Goal: Information Seeking & Learning: Learn about a topic

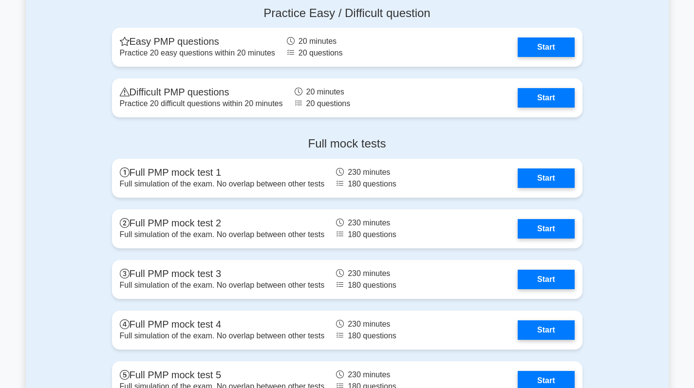
scroll to position [2725, 0]
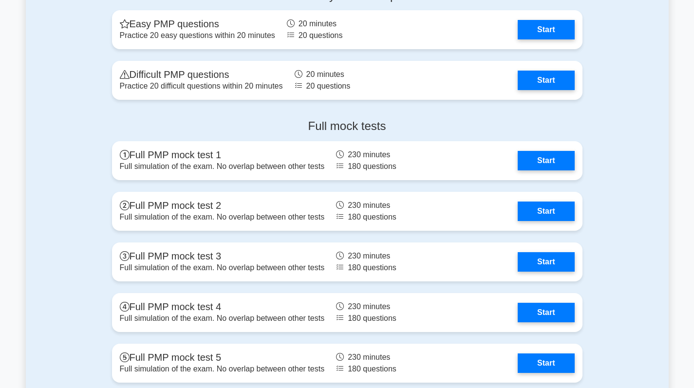
click at [551, 158] on link "Start" at bounding box center [545, 160] width 56 height 19
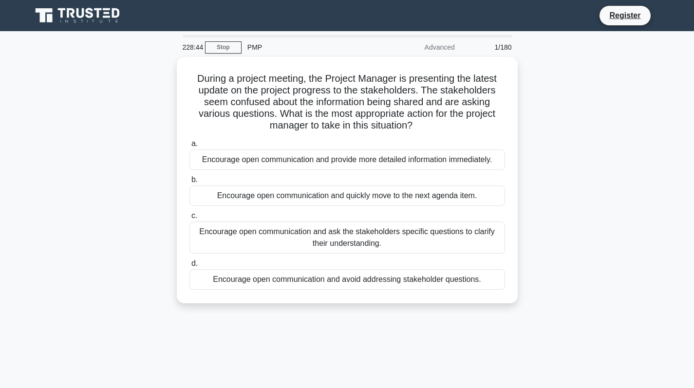
click at [336, 232] on div "Encourage open communication and ask the stakeholders specific questions to cla…" at bounding box center [346, 237] width 315 height 32
click at [189, 219] on input "c. Encourage open communication and ask the stakeholders specific questions to …" at bounding box center [189, 216] width 0 height 6
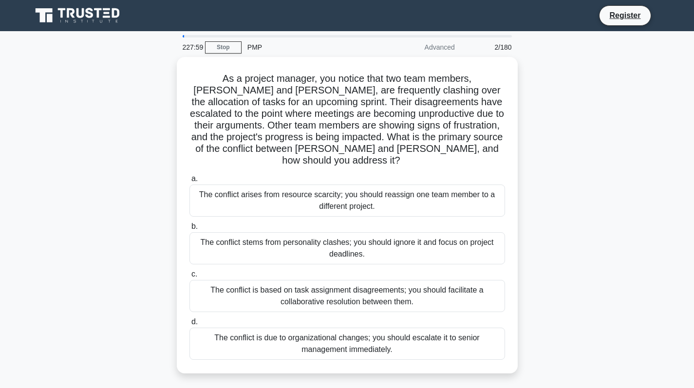
click at [393, 281] on div "The conflict is based on task assignment disagreements; you should facilitate a…" at bounding box center [346, 296] width 315 height 32
click at [189, 277] on input "c. The conflict is based on task assignment disagreements; you should facilitat…" at bounding box center [189, 274] width 0 height 6
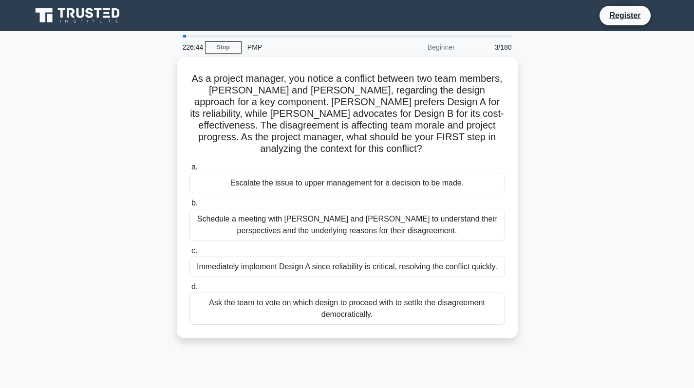
click at [395, 267] on div "Immediately implement Design A since reliability is critical, resolving the con…" at bounding box center [346, 266] width 315 height 20
click at [189, 254] on input "c. Immediately implement Design A since reliability is critical, resolving the …" at bounding box center [189, 251] width 0 height 6
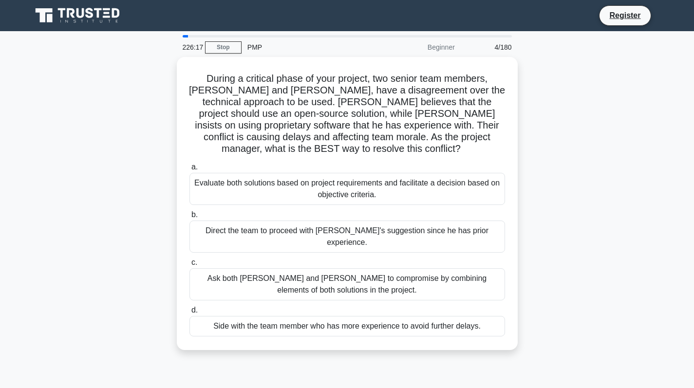
click at [354, 174] on div "Evaluate both solutions based on project requirements and facilitate a decision…" at bounding box center [346, 189] width 315 height 32
click at [189, 170] on input "a. Evaluate both solutions based on project requirements and facilitate a decis…" at bounding box center [189, 167] width 0 height 6
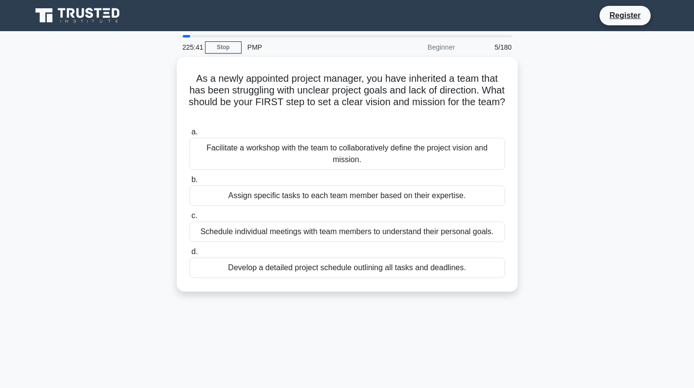
click at [407, 267] on div "Develop a detailed project schedule outlining all tasks and deadlines." at bounding box center [346, 267] width 315 height 20
click at [189, 255] on input "d. Develop a detailed project schedule outlining all tasks and deadlines." at bounding box center [189, 252] width 0 height 6
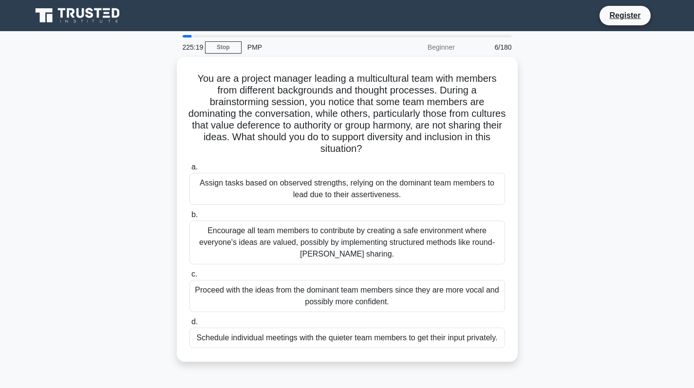
scroll to position [49, 0]
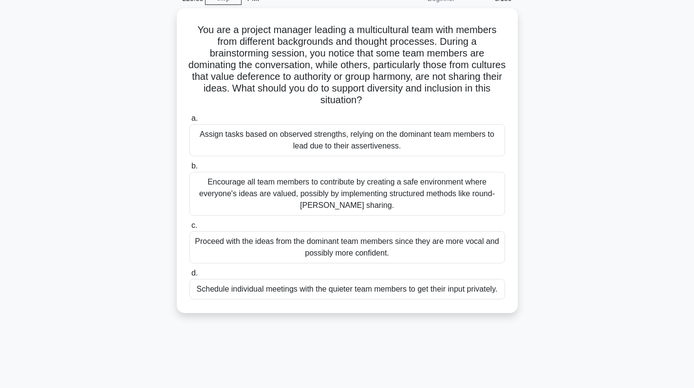
click at [245, 192] on div "Encourage all team members to contribute by creating a safe environment where e…" at bounding box center [346, 194] width 315 height 44
click at [189, 169] on input "b. Encourage all team members to contribute by creating a safe environment wher…" at bounding box center [189, 166] width 0 height 6
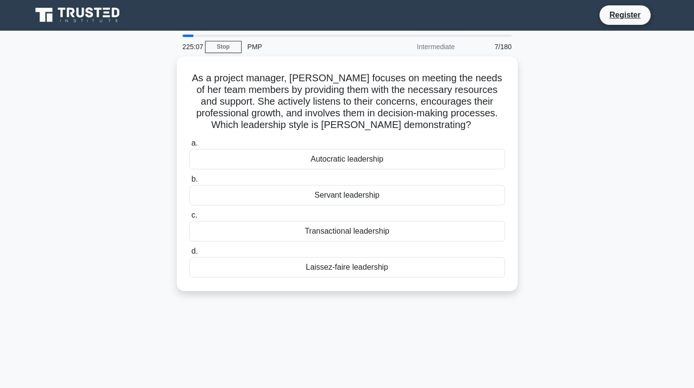
scroll to position [0, 0]
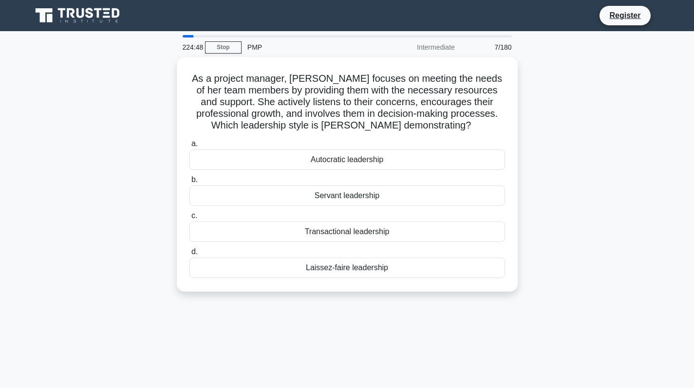
click at [332, 194] on div "Servant leadership" at bounding box center [346, 195] width 315 height 20
click at [189, 183] on input "b. Servant leadership" at bounding box center [189, 180] width 0 height 6
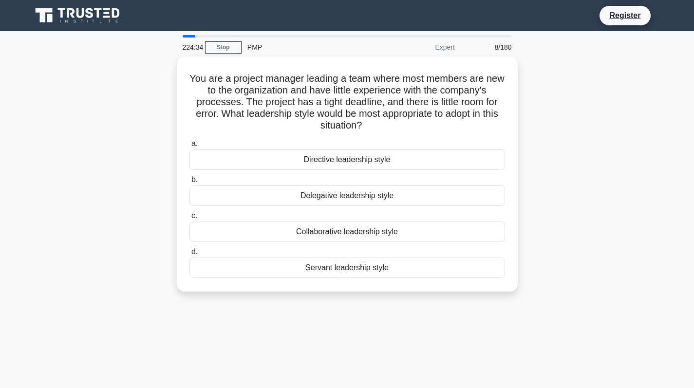
click at [352, 159] on div "Directive leadership style" at bounding box center [346, 159] width 315 height 20
click at [189, 147] on input "a. Directive leadership style" at bounding box center [189, 144] width 0 height 6
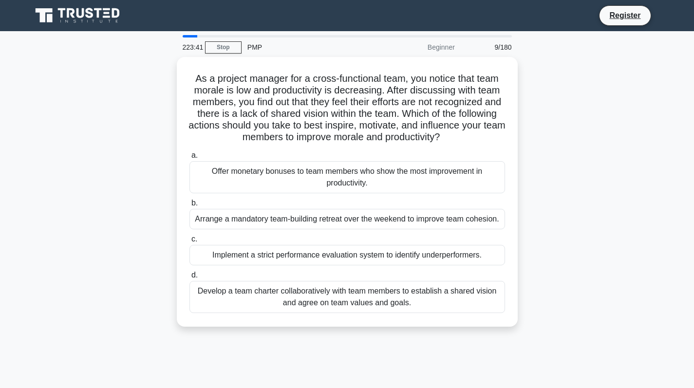
click at [381, 301] on div "Develop a team charter collaboratively with team members to establish a shared …" at bounding box center [346, 297] width 315 height 32
click at [189, 278] on input "d. Develop a team charter collaboratively with team members to establish a shar…" at bounding box center [189, 275] width 0 height 6
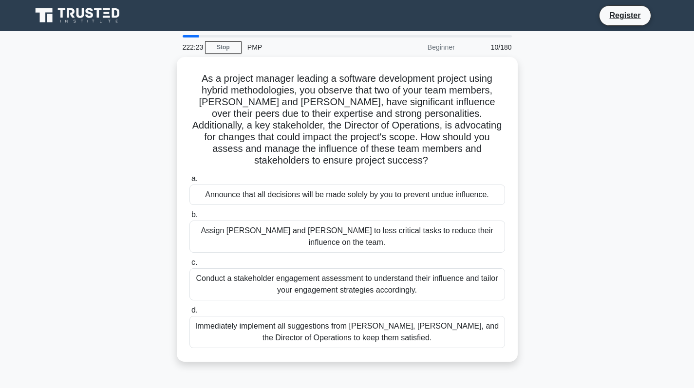
click at [397, 184] on div "Announce that all decisions will be made solely by you to prevent undue influen…" at bounding box center [346, 194] width 315 height 20
click at [189, 182] on input "a. Announce that all decisions will be made solely by you to prevent undue infl…" at bounding box center [189, 179] width 0 height 6
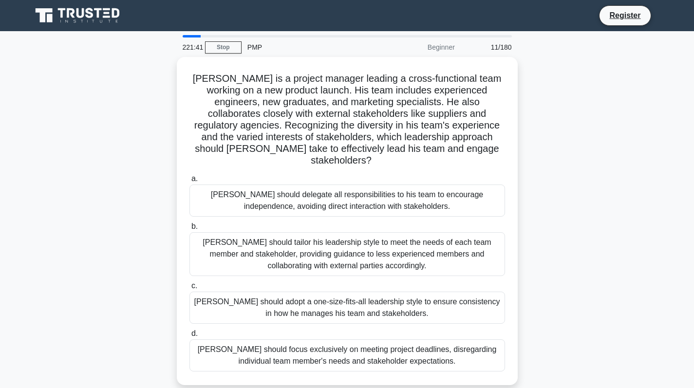
click at [462, 242] on div "John should tailor his leadership style to meet the needs of each team member a…" at bounding box center [346, 254] width 315 height 44
click at [189, 230] on input "b. John should tailor his leadership style to meet the needs of each team membe…" at bounding box center [189, 226] width 0 height 6
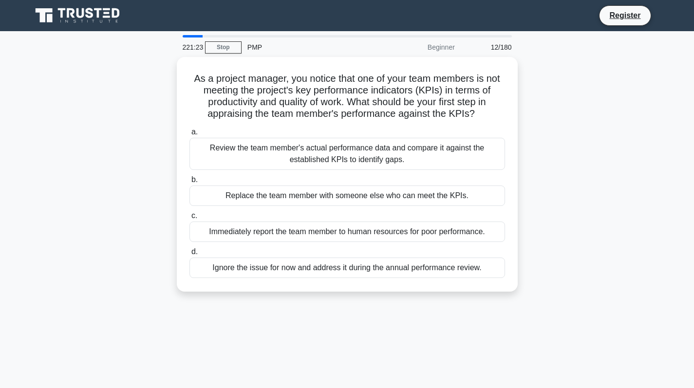
click at [394, 159] on div "Review the team member's actual performance data and compare it against the est…" at bounding box center [346, 154] width 315 height 32
click at [189, 135] on input "a. Review the team member's actual performance data and compare it against the …" at bounding box center [189, 132] width 0 height 6
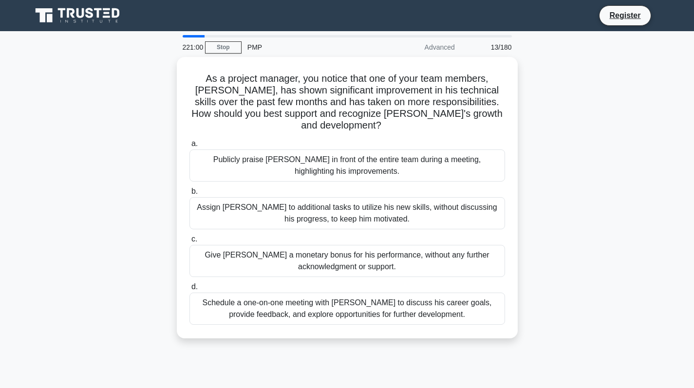
click at [428, 300] on div "Schedule a one-on-one meeting with Alex to discuss his career goals, provide fe…" at bounding box center [346, 308] width 315 height 32
click at [189, 290] on input "d. Schedule a one-on-one meeting with Alex to discuss his career goals, provide…" at bounding box center [189, 287] width 0 height 6
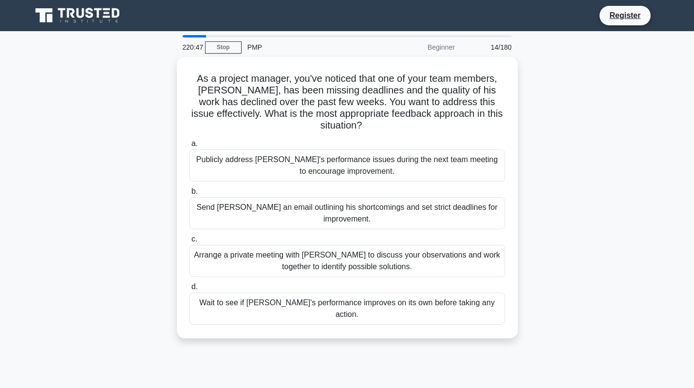
click at [452, 250] on div "Arrange a private meeting with Alex to discuss your observations and work toget…" at bounding box center [346, 261] width 315 height 32
click at [189, 242] on input "c. Arrange a private meeting with Alex to discuss your observations and work to…" at bounding box center [189, 239] width 0 height 6
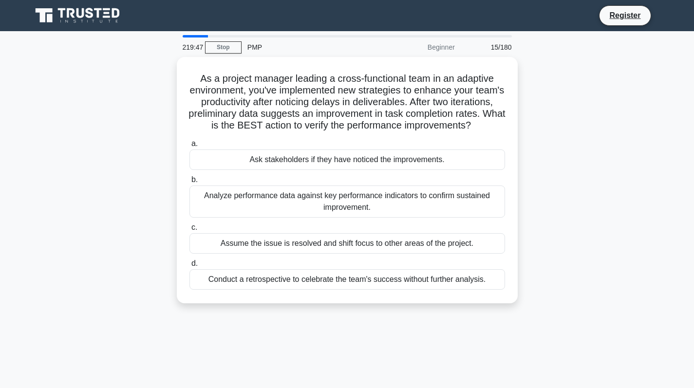
click at [457, 216] on div "Analyze performance data against key performance indicators to confirm sustaine…" at bounding box center [346, 201] width 315 height 32
click at [189, 183] on input "b. Analyze performance data against key performance indicators to confirm susta…" at bounding box center [189, 180] width 0 height 6
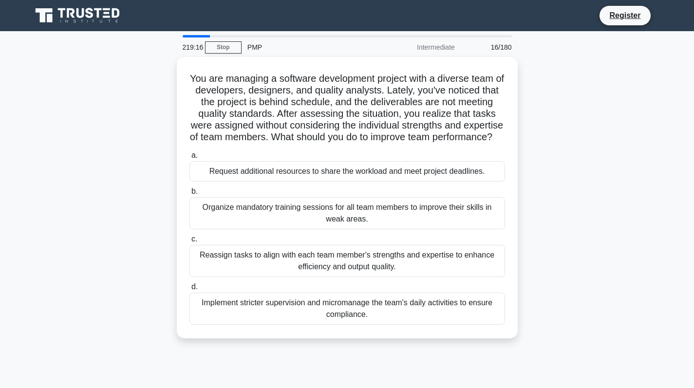
click at [456, 267] on div "Reassign tasks to align with each team member's strengths and expertise to enha…" at bounding box center [346, 261] width 315 height 32
click at [189, 242] on input "c. Reassign tasks to align with each team member's strengths and expertise to e…" at bounding box center [189, 239] width 0 height 6
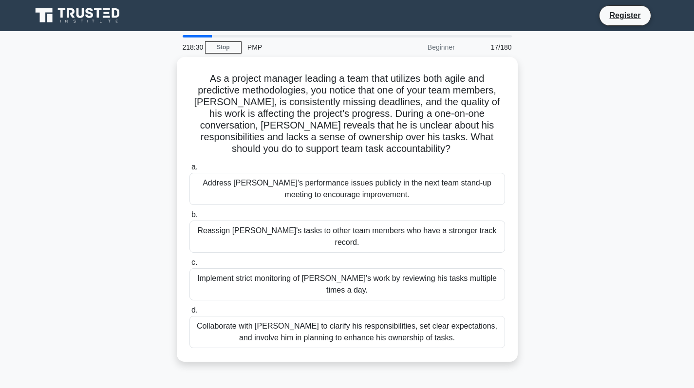
click at [466, 316] on div "Collaborate with Alex to clarify his responsibilities, set clear expectations, …" at bounding box center [346, 332] width 315 height 32
click at [189, 311] on input "d. Collaborate with Alex to clarify his responsibilities, set clear expectation…" at bounding box center [189, 310] width 0 height 6
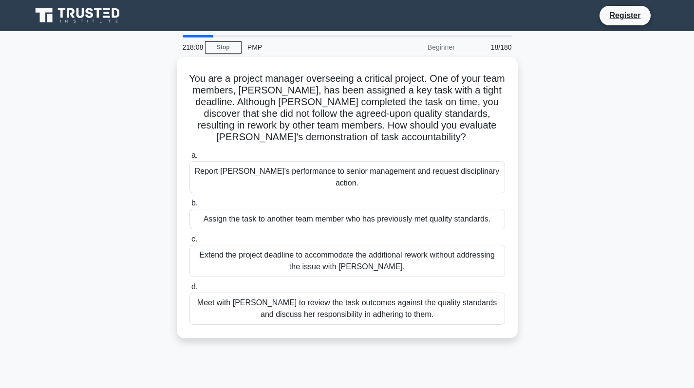
click at [464, 300] on div "Meet with Priya to review the task outcomes against the quality standards and d…" at bounding box center [346, 308] width 315 height 32
click at [189, 290] on input "d. Meet with Priya to review the task outcomes against the quality standards an…" at bounding box center [189, 287] width 0 height 6
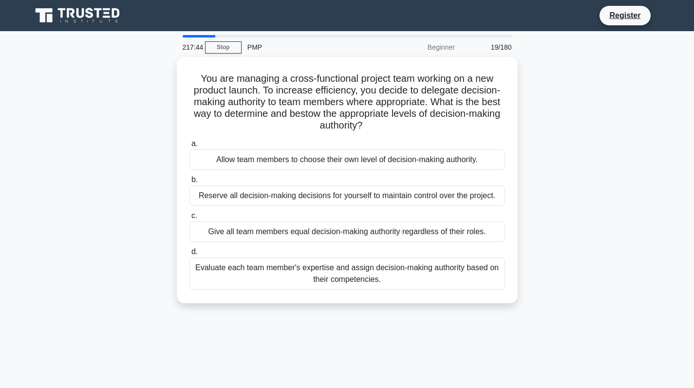
click at [445, 278] on div "Evaluate each team member's expertise and assign decision-making authority base…" at bounding box center [346, 273] width 315 height 32
click at [189, 255] on input "d. Evaluate each team member's expertise and assign decision-making authority b…" at bounding box center [189, 252] width 0 height 6
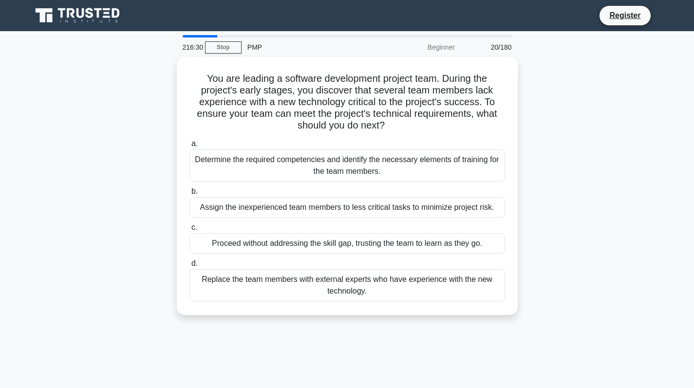
click at [490, 162] on div "Determine the required competencies and identify the necessary elements of trai…" at bounding box center [346, 165] width 315 height 32
click at [189, 147] on input "a. Determine the required competencies and identify the necessary elements of t…" at bounding box center [189, 144] width 0 height 6
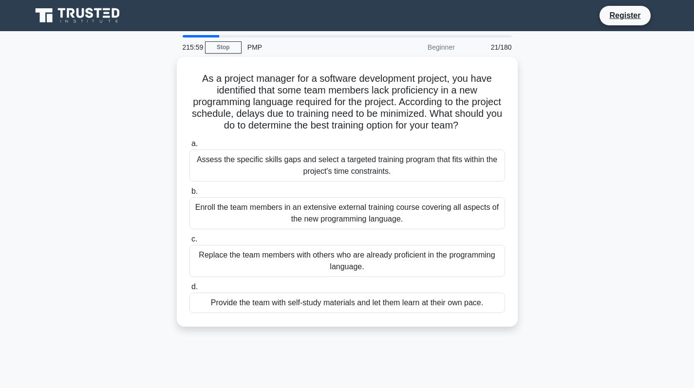
click at [476, 169] on div "Assess the specific skills gaps and select a targeted training program that fit…" at bounding box center [346, 165] width 315 height 32
click at [189, 147] on input "a. Assess the specific skills gaps and select a targeted training program that …" at bounding box center [189, 144] width 0 height 6
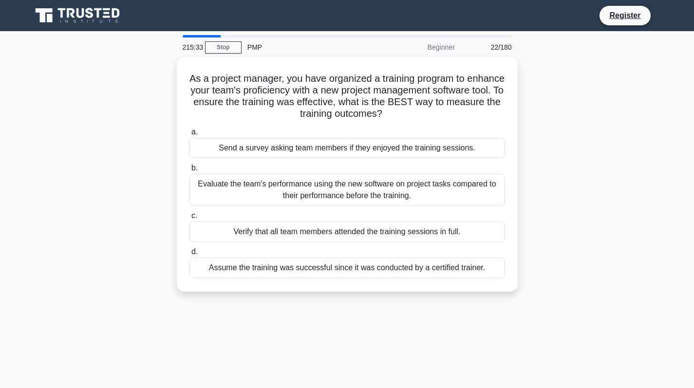
click at [475, 189] on div "Evaluate the team's performance using the new software on project tasks compare…" at bounding box center [346, 190] width 315 height 32
click at [189, 171] on input "b. Evaluate the team's performance using the new software on project tasks comp…" at bounding box center [189, 168] width 0 height 6
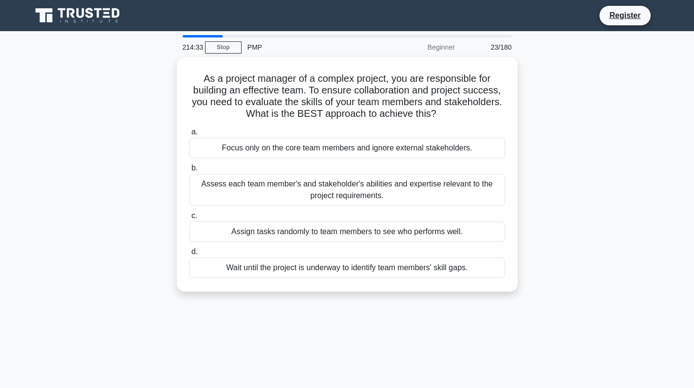
click at [469, 193] on div "Assess each team member's and stakeholder's abilities and expertise relevant to…" at bounding box center [346, 190] width 315 height 32
click at [189, 171] on input "b. Assess each team member's and stakeholder's abilities and expertise relevant…" at bounding box center [189, 168] width 0 height 6
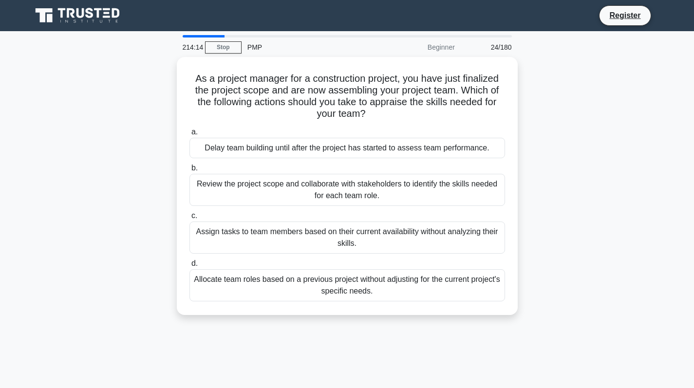
click at [470, 187] on div "Review the project scope and collaborate with stakeholders to identify the skil…" at bounding box center [346, 190] width 315 height 32
click at [189, 171] on input "b. Review the project scope and collaborate with stakeholders to identify the s…" at bounding box center [189, 168] width 0 height 6
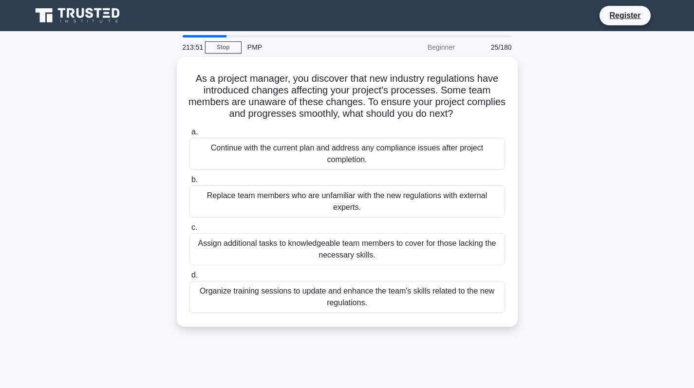
click at [391, 297] on div "Organize training sessions to update and enhance the team's skills related to t…" at bounding box center [346, 297] width 315 height 32
click at [189, 278] on input "d. Organize training sessions to update and enhance the team's skills related t…" at bounding box center [189, 275] width 0 height 6
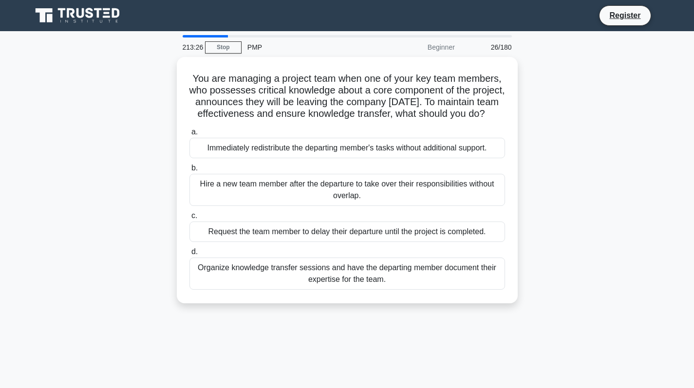
click at [401, 288] on div "Organize knowledge transfer sessions and have the departing member document the…" at bounding box center [346, 273] width 315 height 32
click at [189, 255] on input "d. Organize knowledge transfer sessions and have the departing member document …" at bounding box center [189, 252] width 0 height 6
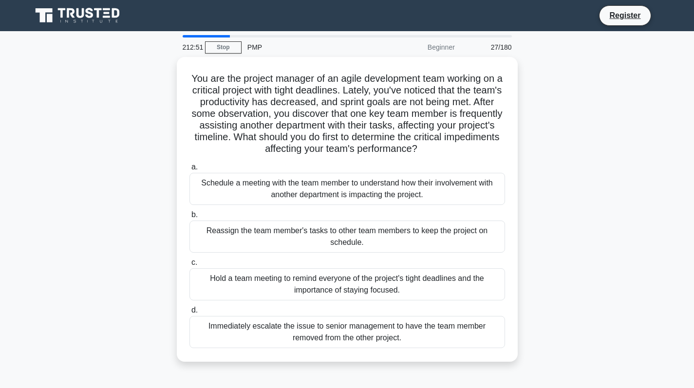
click at [384, 190] on div "Schedule a meeting with the team member to understand how their involvement wit…" at bounding box center [346, 189] width 315 height 32
click at [189, 170] on input "a. Schedule a meeting with the team member to understand how their involvement …" at bounding box center [189, 167] width 0 height 6
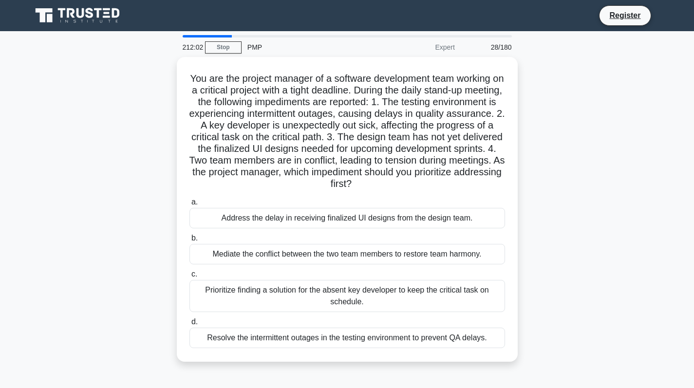
click at [362, 296] on div "Prioritize finding a solution for the absent key developer to keep the critical…" at bounding box center [346, 296] width 315 height 32
click at [189, 277] on input "c. Prioritize finding a solution for the absent key developer to keep the criti…" at bounding box center [189, 274] width 0 height 6
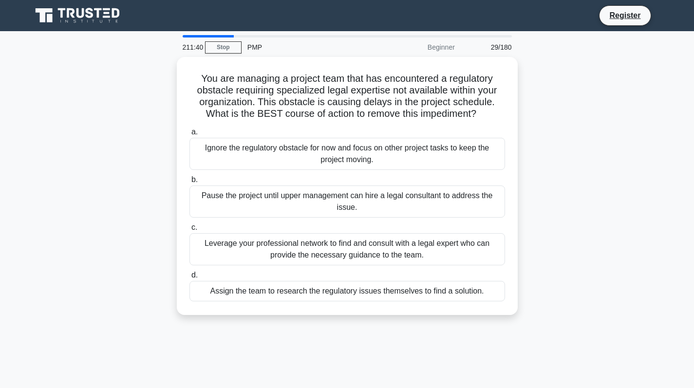
click at [395, 251] on div "Leverage your professional network to find and consult with a legal expert who …" at bounding box center [346, 249] width 315 height 32
click at [189, 231] on input "c. Leverage your professional network to find and consult with a legal expert w…" at bounding box center [189, 227] width 0 height 6
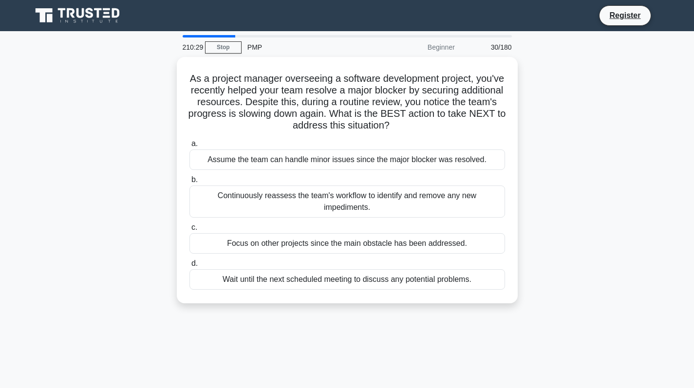
click at [455, 269] on div "Wait until the next scheduled meeting to discuss any potential problems." at bounding box center [346, 279] width 315 height 20
click at [189, 266] on input "d. Wait until the next scheduled meeting to discuss any potential problems." at bounding box center [189, 263] width 0 height 6
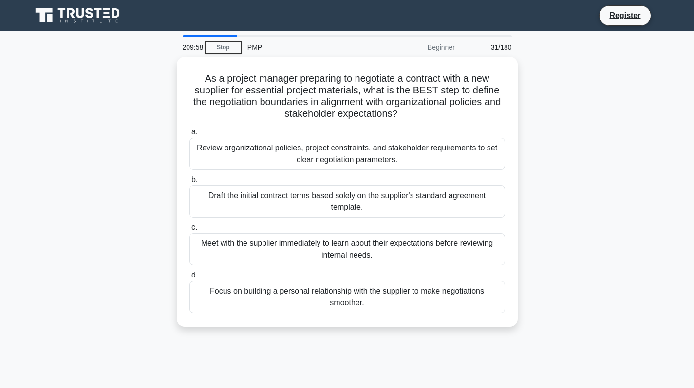
click at [394, 154] on div "Review organizational policies, project constraints, and stakeholder requiremen…" at bounding box center [346, 154] width 315 height 32
click at [189, 135] on input "a. Review organizational policies, project constraints, and stakeholder require…" at bounding box center [189, 132] width 0 height 6
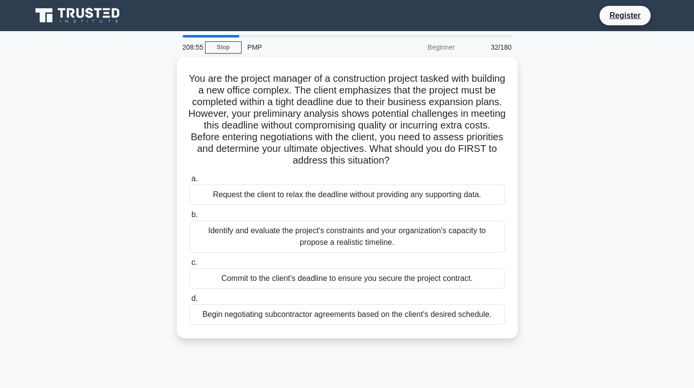
click at [379, 236] on div "Identify and evaluate the project's constraints and your organization's capacit…" at bounding box center [346, 236] width 315 height 32
click at [189, 218] on input "b. Identify and evaluate the project's constraints and your organization's capa…" at bounding box center [189, 215] width 0 height 6
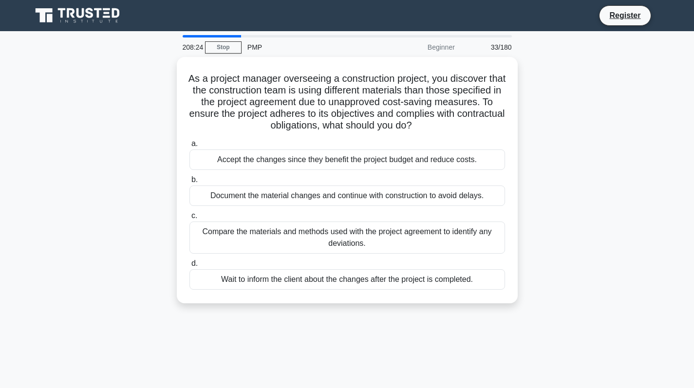
click at [454, 235] on div "Compare the materials and methods used with the project agreement to identify a…" at bounding box center [346, 237] width 315 height 32
click at [189, 219] on input "c. Compare the materials and methods used with the project agreement to identif…" at bounding box center [189, 216] width 0 height 6
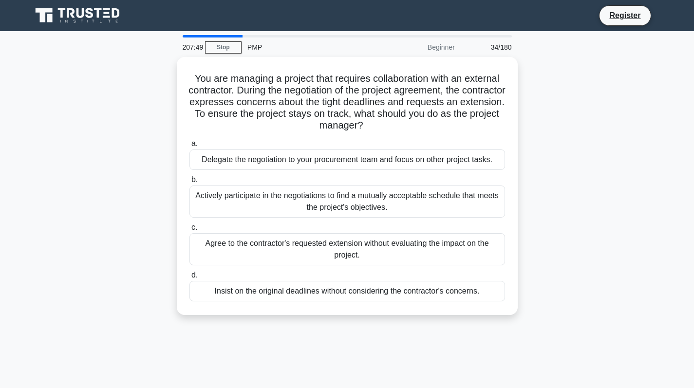
click at [486, 204] on div "Actively participate in the negotiations to find a mutually acceptable schedule…" at bounding box center [346, 201] width 315 height 32
click at [189, 183] on input "b. Actively participate in the negotiations to find a mutually acceptable sched…" at bounding box center [189, 180] width 0 height 6
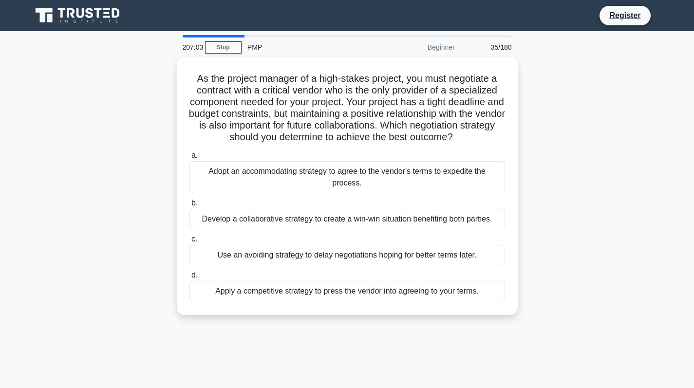
click at [466, 216] on div "Develop a collaborative strategy to create a win-win situation benefiting both …" at bounding box center [346, 219] width 315 height 20
click at [189, 206] on input "b. Develop a collaborative strategy to create a win-win situation benefiting bo…" at bounding box center [189, 203] width 0 height 6
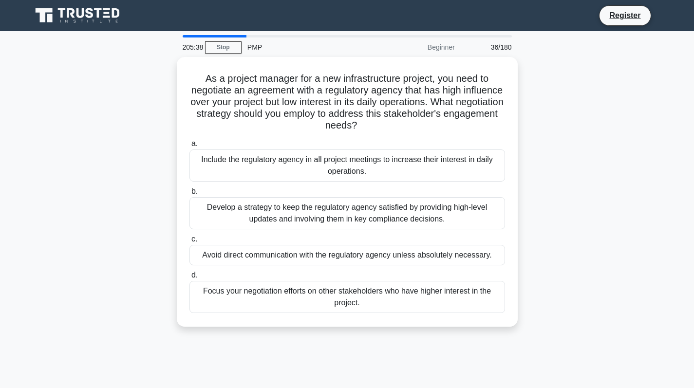
click at [322, 217] on div "Develop a strategy to keep the regulatory agency satisfied by providing high-le…" at bounding box center [346, 213] width 315 height 32
click at [189, 195] on input "b. Develop a strategy to keep the regulatory agency satisfied by providing high…" at bounding box center [189, 191] width 0 height 6
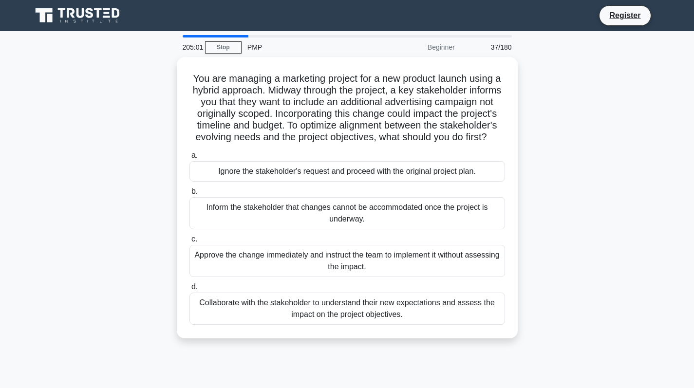
click at [254, 322] on div "Collaborate with the stakeholder to understand their new expectations and asses…" at bounding box center [346, 308] width 315 height 32
click at [189, 290] on input "d. Collaborate with the stakeholder to understand their new expectations and as…" at bounding box center [189, 287] width 0 height 6
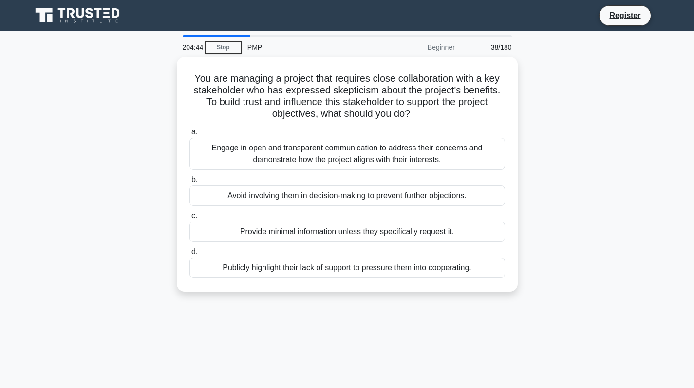
click at [285, 152] on div "Engage in open and transparent communication to address their concerns and demo…" at bounding box center [346, 154] width 315 height 32
click at [189, 135] on input "a. Engage in open and transparent communication to address their concerns and d…" at bounding box center [189, 132] width 0 height 6
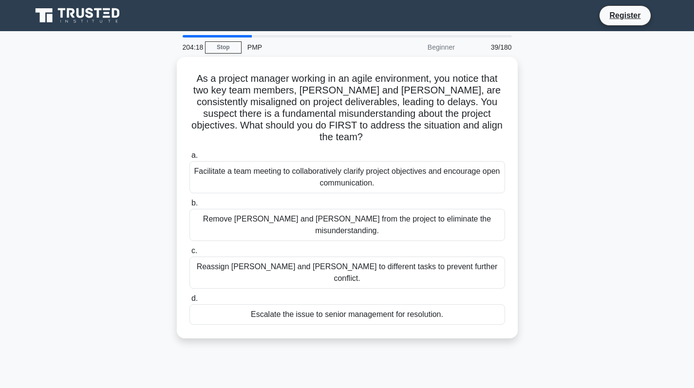
click at [277, 161] on div "Facilitate a team meeting to collaboratively clarify project objectives and enc…" at bounding box center [346, 177] width 315 height 32
click at [189, 159] on input "a. Facilitate a team meeting to collaboratively clarify project objectives and …" at bounding box center [189, 155] width 0 height 6
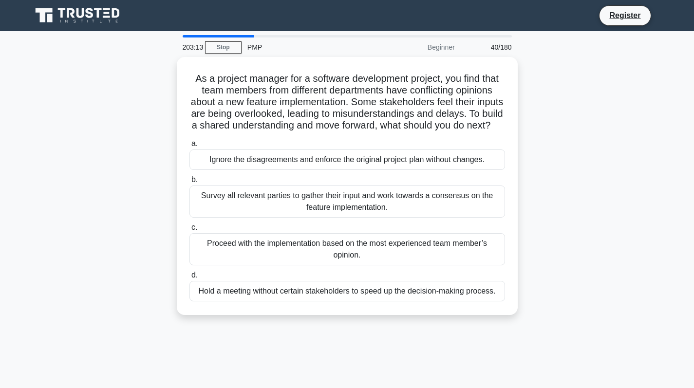
click at [386, 212] on div "Survey all relevant parties to gather their input and work towards a consensus …" at bounding box center [346, 201] width 315 height 32
click at [189, 183] on input "b. Survey all relevant parties to gather their input and work towards a consens…" at bounding box center [189, 180] width 0 height 6
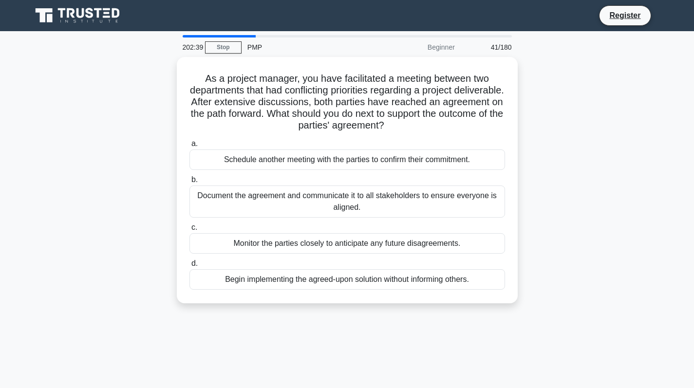
drag, startPoint x: 359, startPoint y: 199, endPoint x: 105, endPoint y: 209, distance: 254.2
click at [105, 209] on div "As a project manager, you have facilitated a meeting between two departments th…" at bounding box center [347, 186] width 642 height 258
click at [325, 200] on div "Document the agreement and communicate it to all stakeholders to ensure everyon…" at bounding box center [346, 201] width 315 height 32
click at [317, 201] on div "Document the agreement and communicate it to all stakeholders to ensure everyon…" at bounding box center [346, 201] width 315 height 32
click at [189, 183] on input "b. Document the agreement and communicate it to all stakeholders to ensure ever…" at bounding box center [189, 180] width 0 height 6
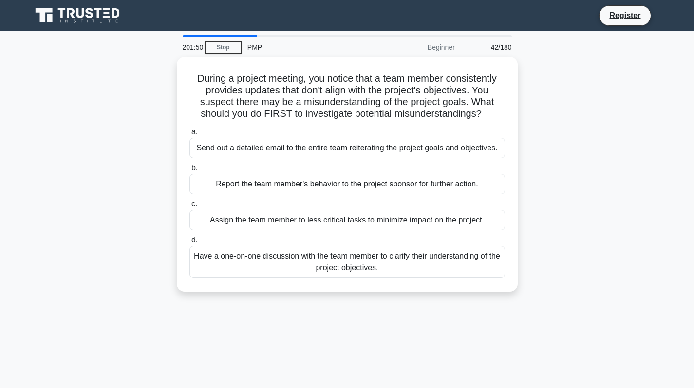
click at [359, 264] on div "Have a one-on-one discussion with the team member to clarify their understandin…" at bounding box center [346, 262] width 315 height 32
click at [189, 243] on input "d. Have a one-on-one discussion with the team member to clarify their understan…" at bounding box center [189, 240] width 0 height 6
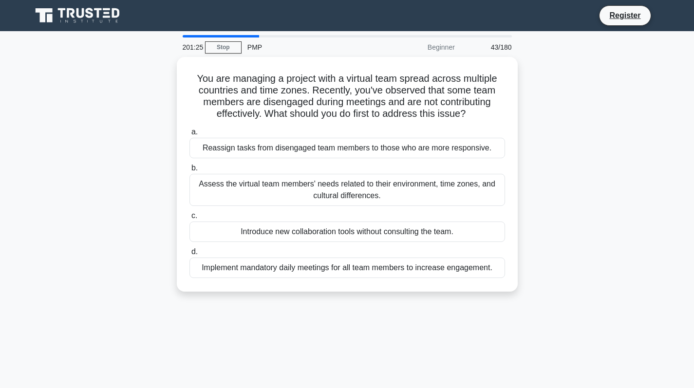
click at [390, 191] on div "Assess the virtual team members' needs related to their environment, time zones…" at bounding box center [346, 190] width 315 height 32
click at [189, 171] on input "b. Assess the virtual team members' needs related to their environment, time zo…" at bounding box center [189, 168] width 0 height 6
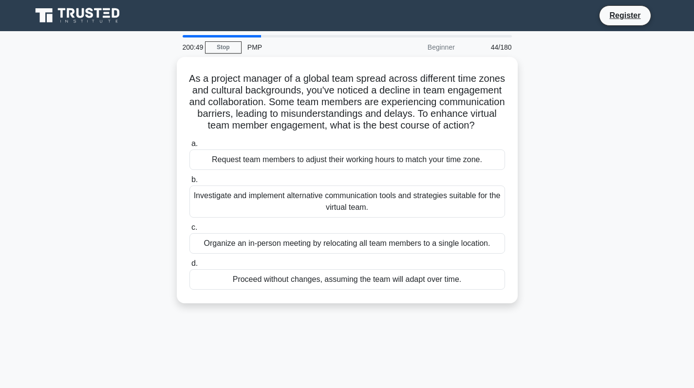
click at [359, 207] on div "Investigate and implement alternative communication tools and strategies suitab…" at bounding box center [346, 201] width 315 height 32
click at [189, 183] on input "b. Investigate and implement alternative communication tools and strategies sui…" at bounding box center [189, 180] width 0 height 6
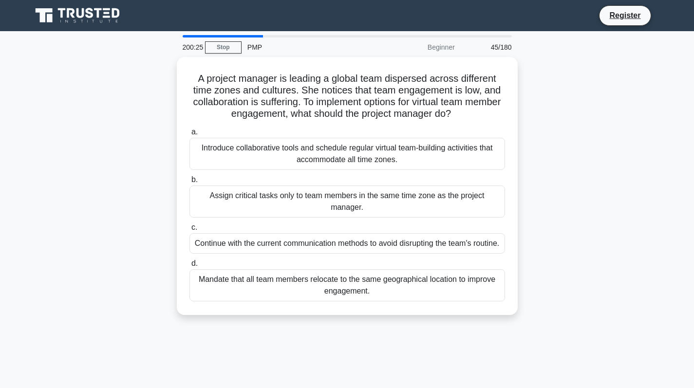
click at [385, 154] on div "Introduce collaborative tools and schedule regular virtual team-building activi…" at bounding box center [346, 154] width 315 height 32
click at [189, 135] on input "a. Introduce collaborative tools and schedule regular virtual team-building act…" at bounding box center [189, 132] width 0 height 6
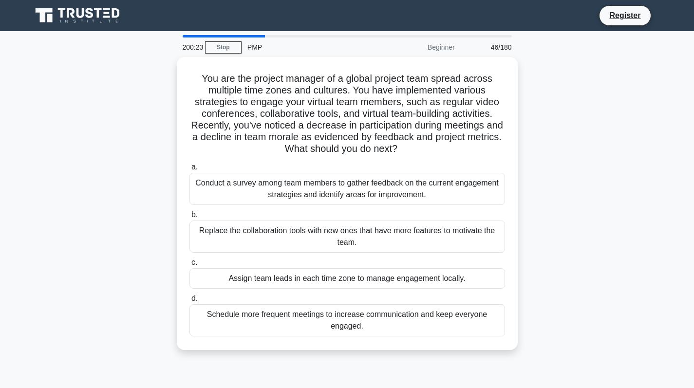
drag, startPoint x: 174, startPoint y: 167, endPoint x: 100, endPoint y: 170, distance: 73.5
click at [100, 170] on div "You are the project manager of a global project team spread across multiple tim…" at bounding box center [347, 209] width 642 height 305
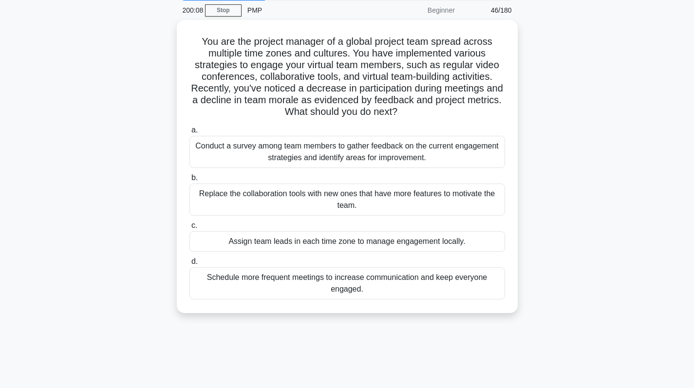
scroll to position [49, 0]
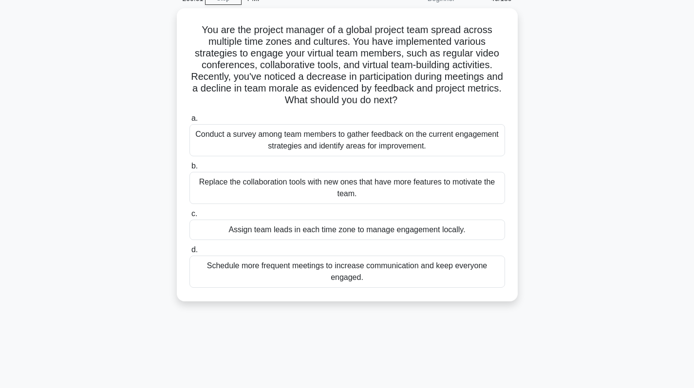
click at [377, 135] on div "Conduct a survey among team members to gather feedback on the current engagemen…" at bounding box center [346, 140] width 315 height 32
click at [189, 122] on input "a. Conduct a survey among team members to gather feedback on the current engage…" at bounding box center [189, 118] width 0 height 6
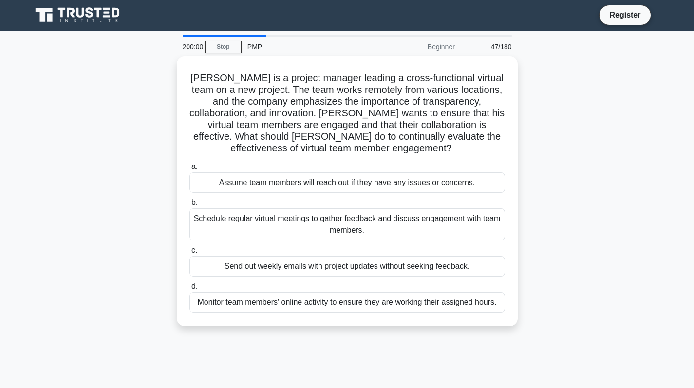
scroll to position [0, 0]
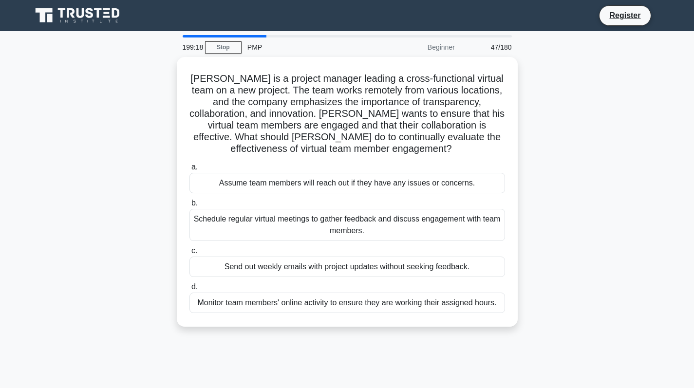
click at [433, 221] on div "Schedule regular virtual meetings to gather feedback and discuss engagement wit…" at bounding box center [346, 225] width 315 height 32
click at [189, 206] on input "b. Schedule regular virtual meetings to gather feedback and discuss engagement …" at bounding box center [189, 203] width 0 height 6
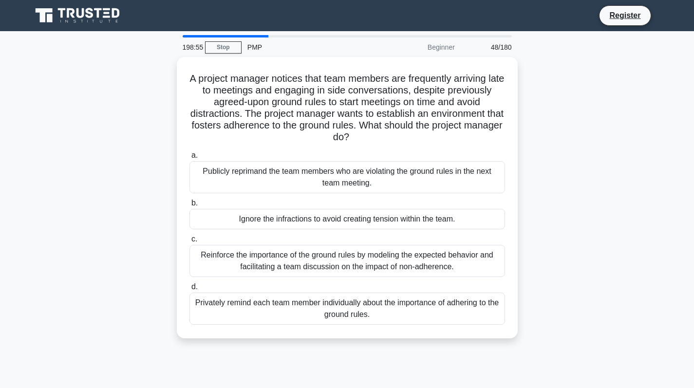
click at [365, 262] on div "Reinforce the importance of the ground rules by modeling the expected behavior …" at bounding box center [346, 261] width 315 height 32
click at [189, 242] on input "c. Reinforce the importance of the ground rules by modeling the expected behavi…" at bounding box center [189, 239] width 0 height 6
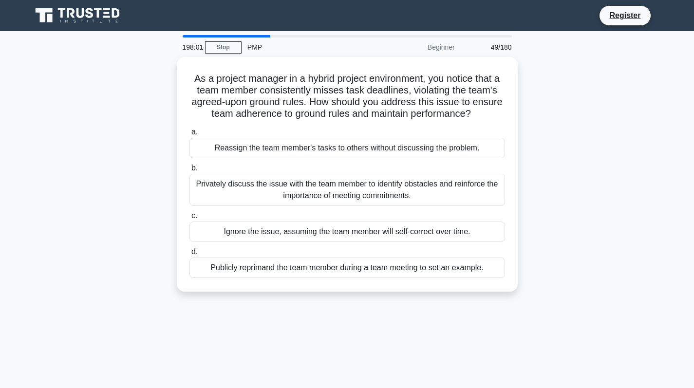
click at [397, 270] on div "Publicly reprimand the team member during a team meeting to set an example." at bounding box center [346, 267] width 315 height 20
click at [189, 255] on input "d. Publicly reprimand the team member during a team meeting to set an example." at bounding box center [189, 252] width 0 height 6
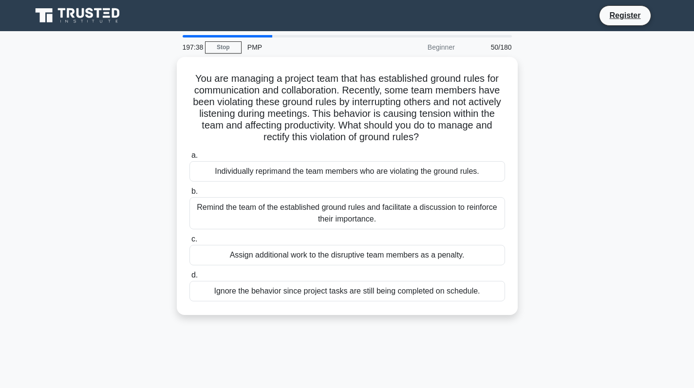
click at [232, 48] on link "Stop" at bounding box center [223, 47] width 37 height 12
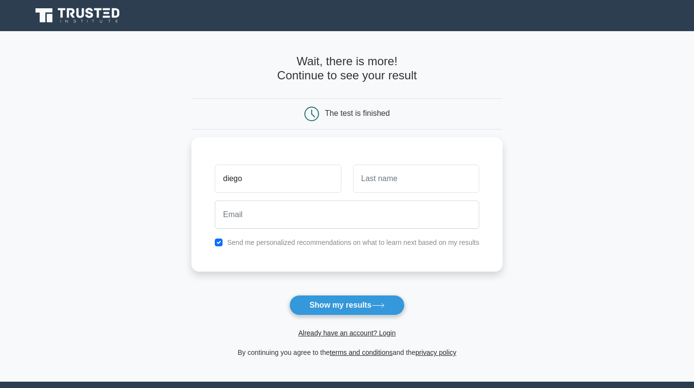
type input "diego"
type input "[PERSON_NAME]"
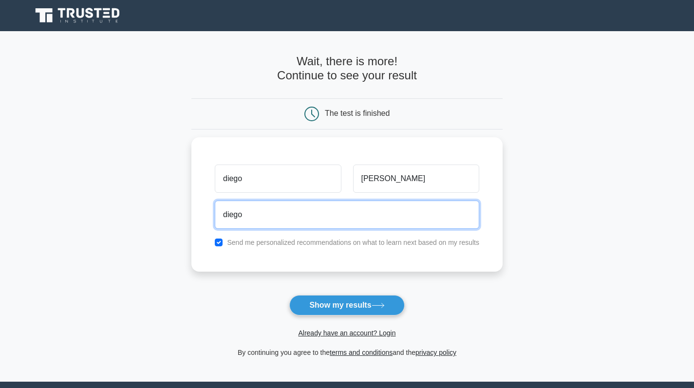
type input "diego.ehh92@gmail.com"
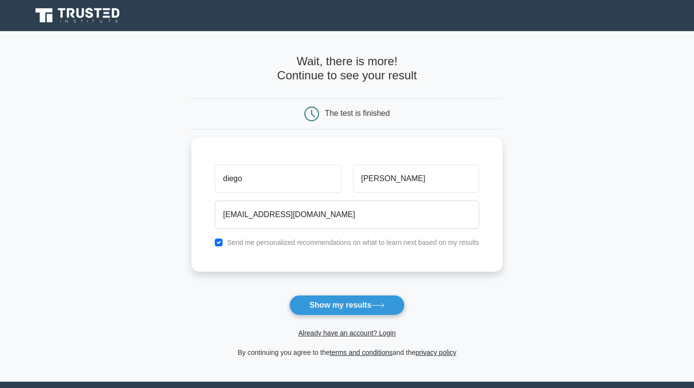
click at [344, 304] on button "Show my results" at bounding box center [346, 305] width 115 height 20
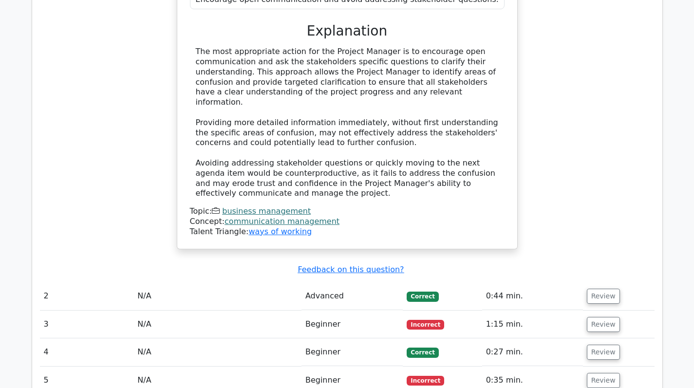
scroll to position [1217, 0]
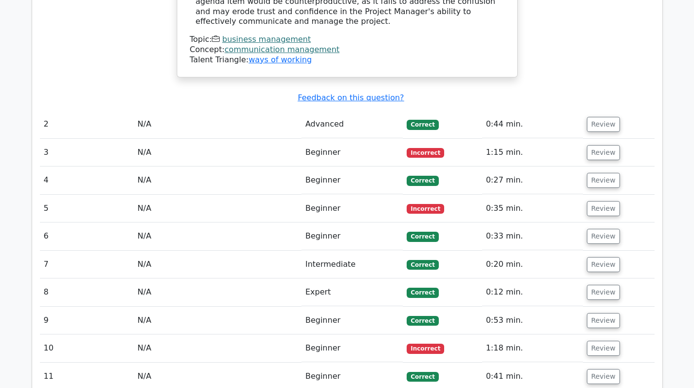
click at [342, 139] on td "Beginner" at bounding box center [351, 153] width 101 height 28
click at [323, 139] on td "Beginner" at bounding box center [351, 153] width 101 height 28
click at [602, 145] on button "Review" at bounding box center [602, 152] width 33 height 15
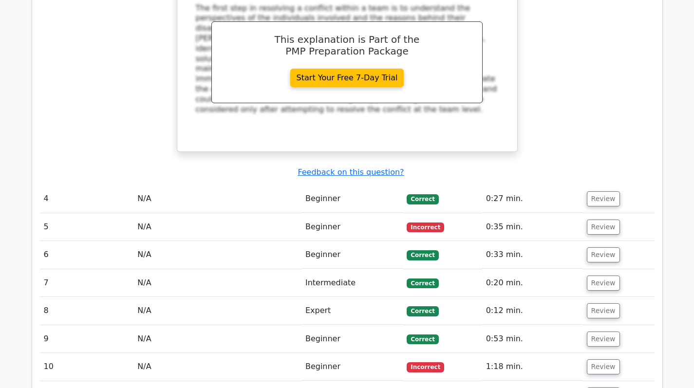
scroll to position [1703, 0]
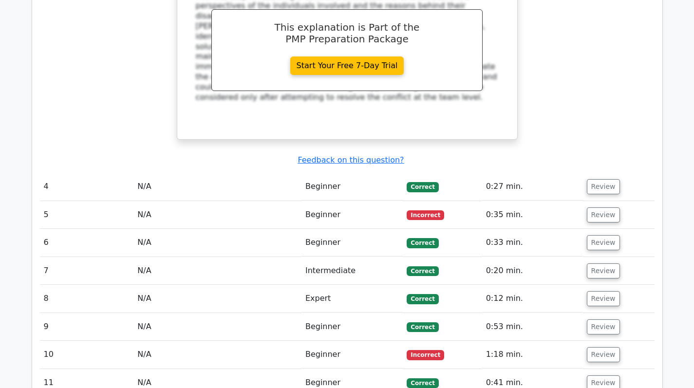
click at [606, 207] on button "Review" at bounding box center [602, 214] width 33 height 15
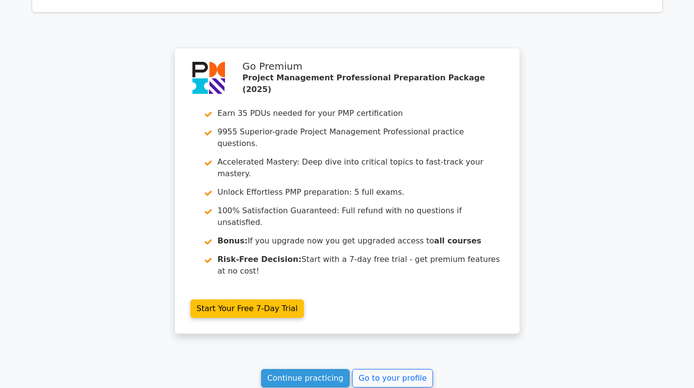
scroll to position [3476, 0]
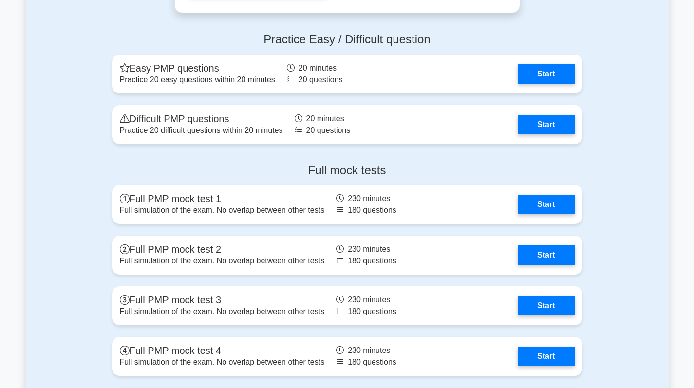
scroll to position [2840, 0]
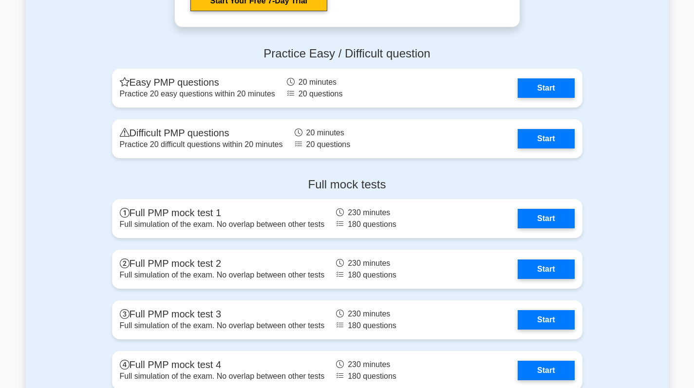
click at [536, 214] on link "Start" at bounding box center [545, 218] width 56 height 19
